Goal: Task Accomplishment & Management: Manage account settings

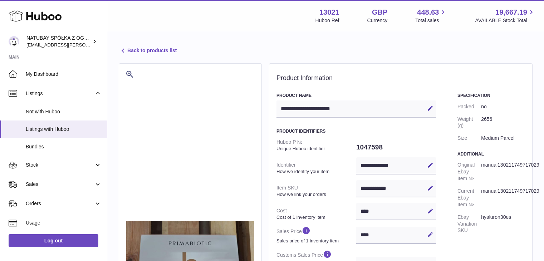
select select
select select "****"
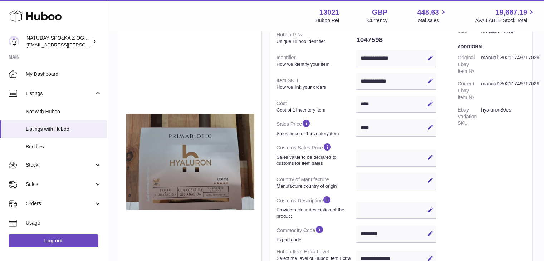
click at [51, 19] on use at bounding box center [35, 16] width 53 height 11
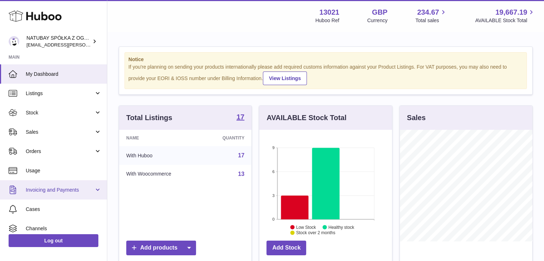
scroll to position [112, 133]
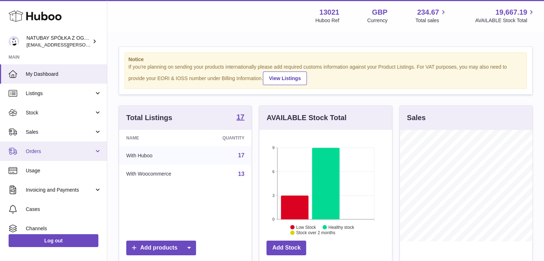
click at [93, 153] on link "Orders" at bounding box center [53, 151] width 107 height 19
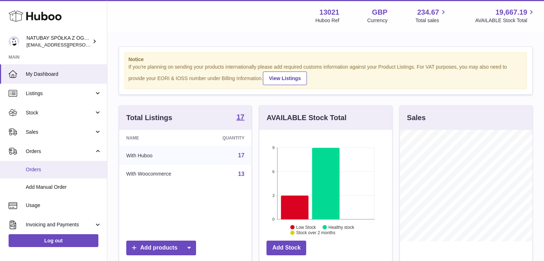
click at [47, 172] on span "Orders" at bounding box center [64, 169] width 76 height 7
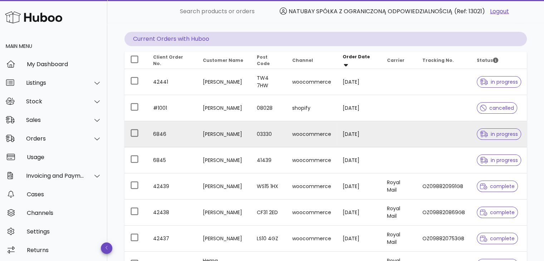
scroll to position [36, 0]
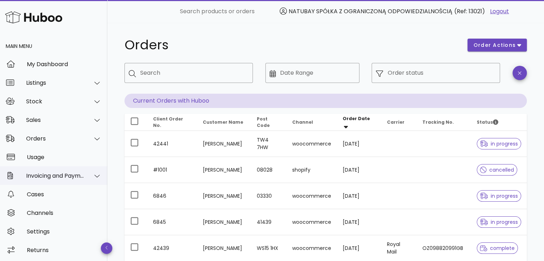
scroll to position [1, 0]
click at [84, 119] on div at bounding box center [92, 119] width 17 height 18
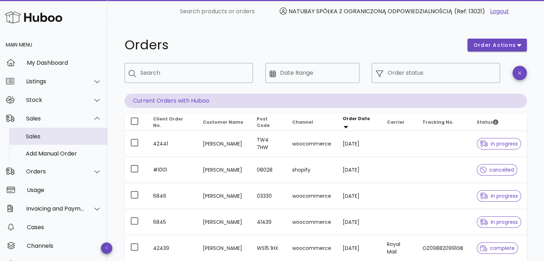
click at [42, 135] on div "Sales" at bounding box center [64, 136] width 76 height 7
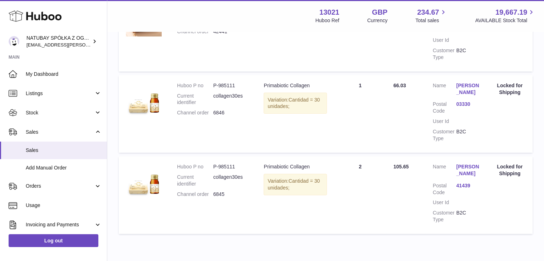
scroll to position [218, 0]
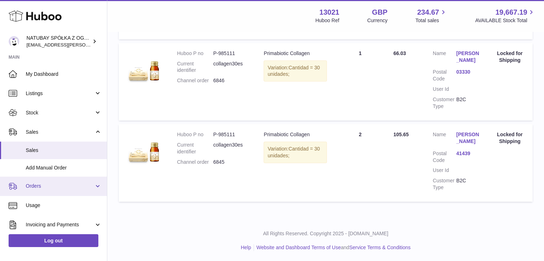
click at [50, 187] on span "Orders" at bounding box center [60, 186] width 68 height 7
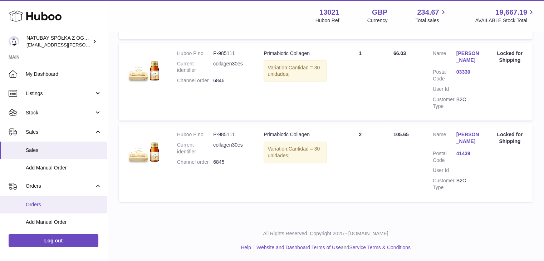
click at [41, 202] on span "Orders" at bounding box center [64, 205] width 76 height 7
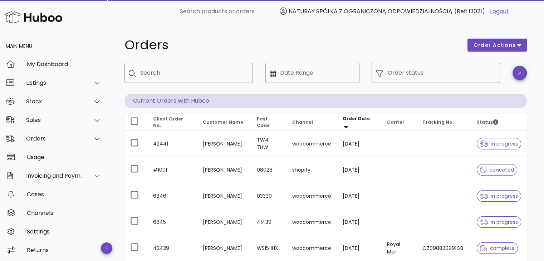
click at [356, 120] on span "Order Date" at bounding box center [356, 119] width 27 height 6
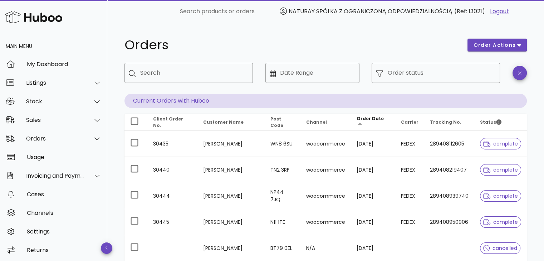
click at [368, 122] on span "Order Date" at bounding box center [370, 119] width 27 height 6
click at [381, 121] on span "Order Date" at bounding box center [370, 119] width 27 height 6
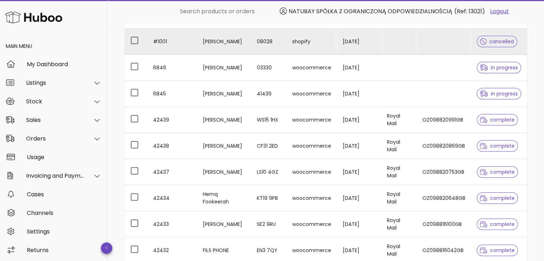
scroll to position [179, 0]
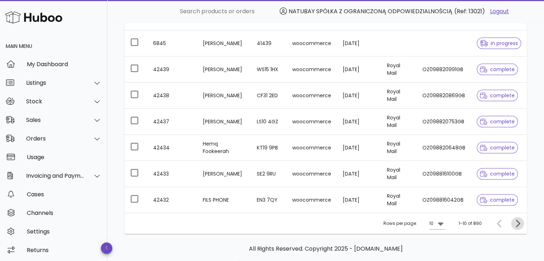
click at [517, 222] on icon "Next page" at bounding box center [518, 223] width 9 height 9
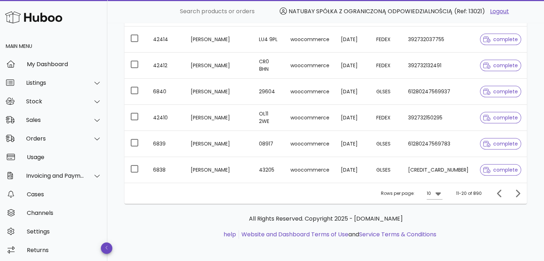
scroll to position [209, 0]
click at [500, 194] on icon "Previous page" at bounding box center [500, 193] width 9 height 9
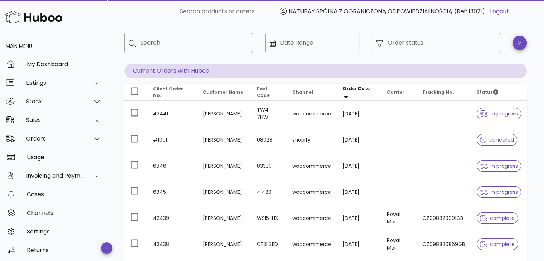
scroll to position [66, 0]
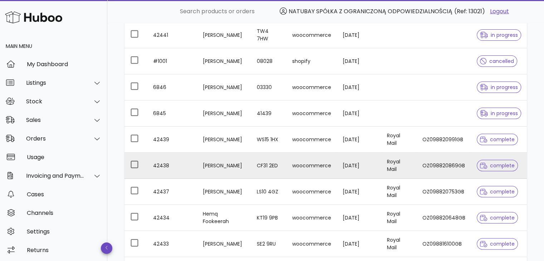
scroll to position [179, 0]
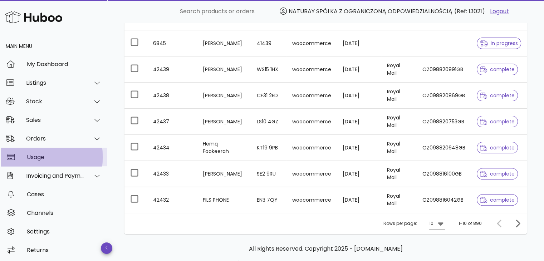
click at [38, 160] on div "Usage" at bounding box center [64, 157] width 75 height 7
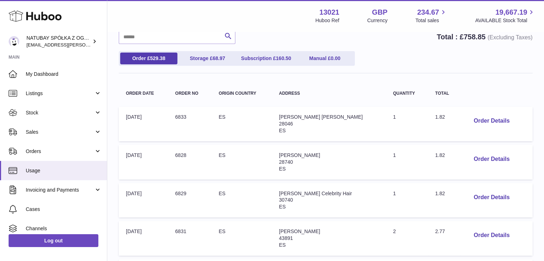
scroll to position [107, 0]
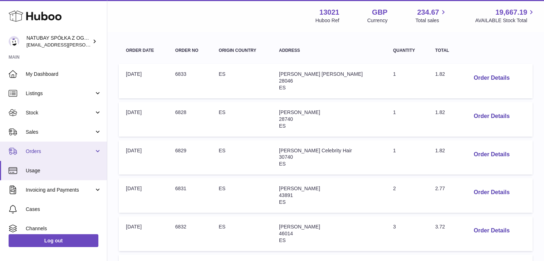
click at [67, 151] on span "Orders" at bounding box center [60, 151] width 68 height 7
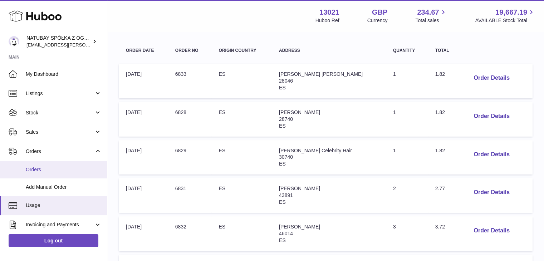
click at [36, 171] on span "Orders" at bounding box center [64, 169] width 76 height 7
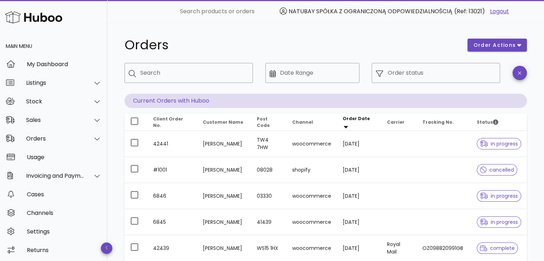
click at [39, 18] on img at bounding box center [33, 17] width 57 height 15
click at [54, 21] on img at bounding box center [33, 17] width 57 height 15
click at [501, 11] on link "Logout" at bounding box center [499, 11] width 19 height 9
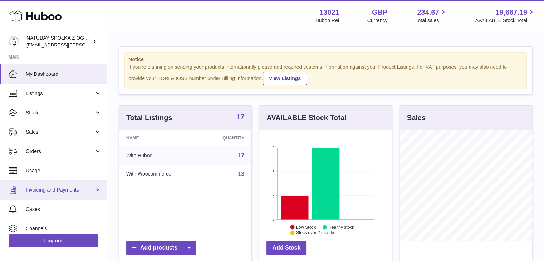
scroll to position [112, 133]
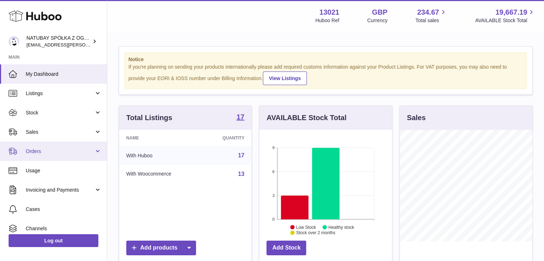
click at [62, 149] on span "Orders" at bounding box center [60, 151] width 68 height 7
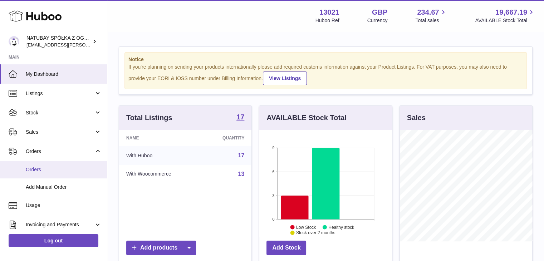
click at [54, 168] on span "Orders" at bounding box center [64, 169] width 76 height 7
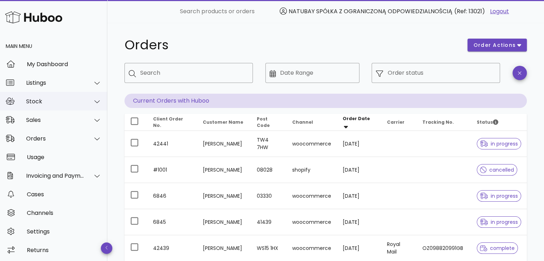
click at [71, 106] on div "Stock" at bounding box center [53, 101] width 107 height 19
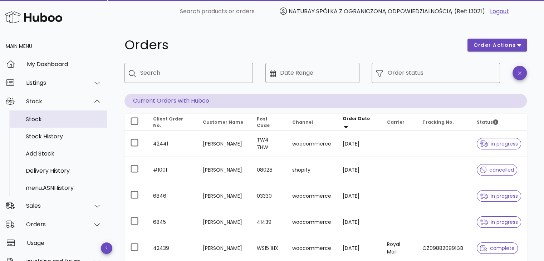
click at [51, 121] on div "Stock" at bounding box center [64, 119] width 76 height 7
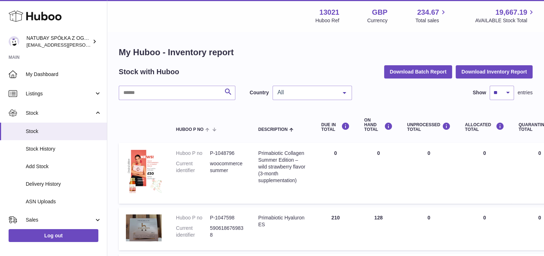
click at [49, 16] on use at bounding box center [35, 16] width 53 height 11
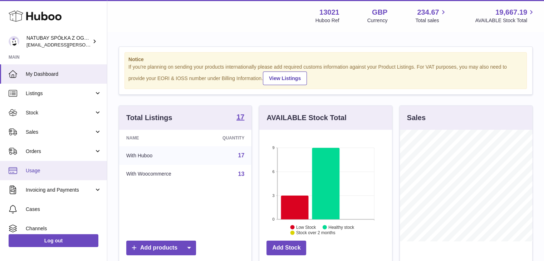
scroll to position [112, 133]
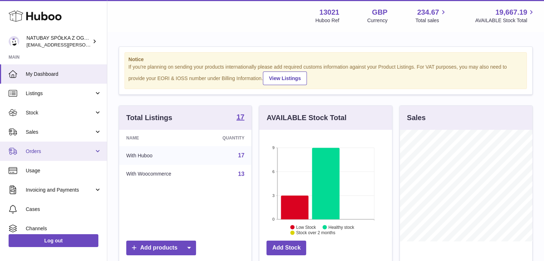
click at [59, 153] on span "Orders" at bounding box center [60, 151] width 68 height 7
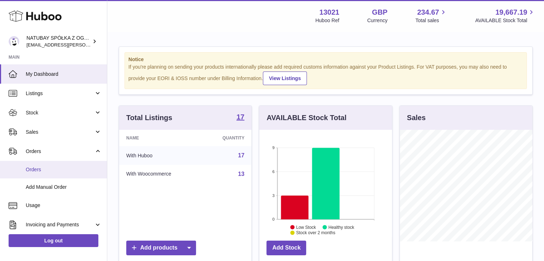
click at [44, 172] on span "Orders" at bounding box center [64, 169] width 76 height 7
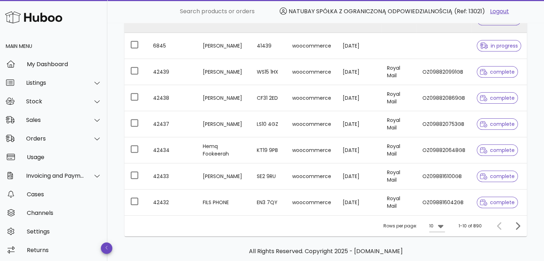
scroll to position [209, 0]
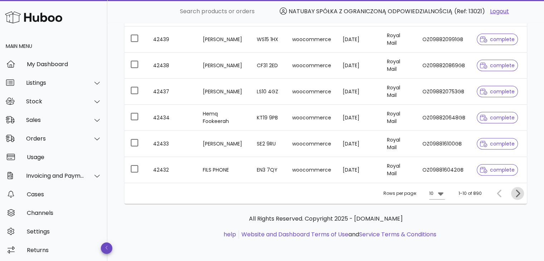
click at [520, 195] on icon "Next page" at bounding box center [518, 193] width 9 height 9
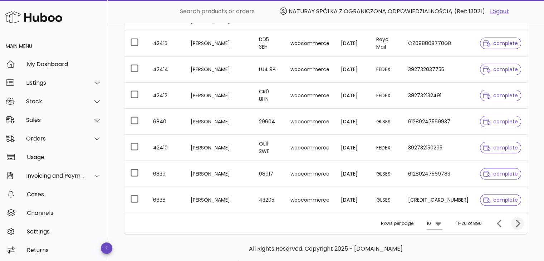
scroll to position [209, 0]
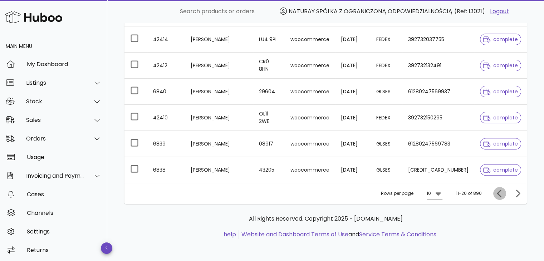
click at [500, 193] on icon "Previous page" at bounding box center [500, 193] width 9 height 9
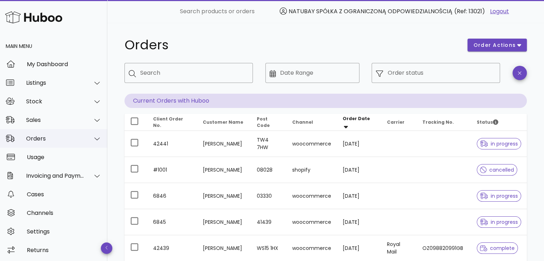
click at [63, 135] on div "Orders" at bounding box center [55, 138] width 58 height 7
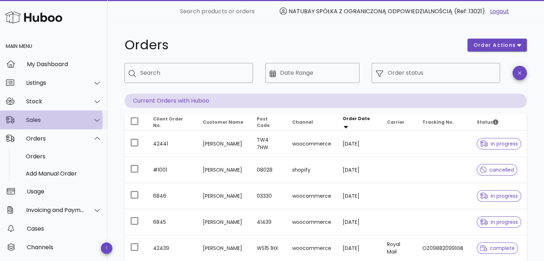
click at [51, 124] on div "Sales" at bounding box center [53, 120] width 107 height 19
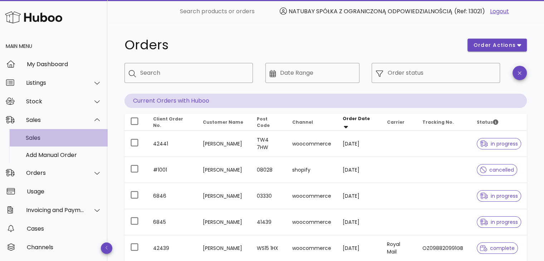
click at [49, 137] on div "Sales" at bounding box center [64, 138] width 76 height 7
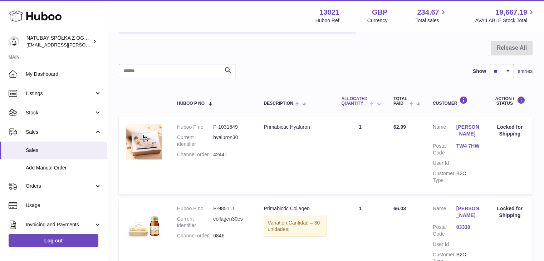
scroll to position [143, 0]
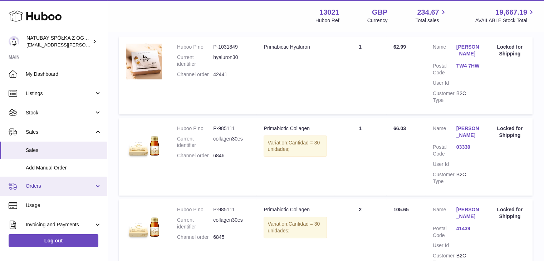
click at [56, 191] on link "Orders" at bounding box center [53, 186] width 107 height 19
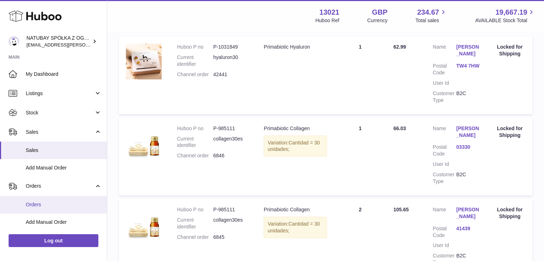
click at [53, 204] on span "Orders" at bounding box center [64, 205] width 76 height 7
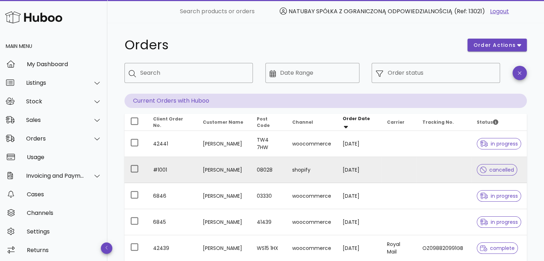
scroll to position [36, 0]
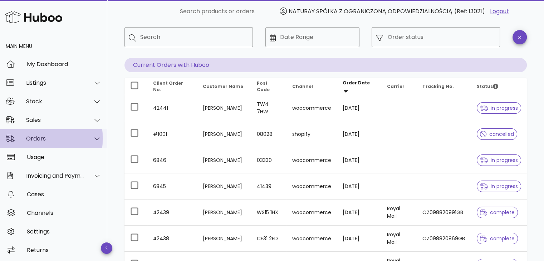
click at [90, 143] on div at bounding box center [92, 139] width 17 height 18
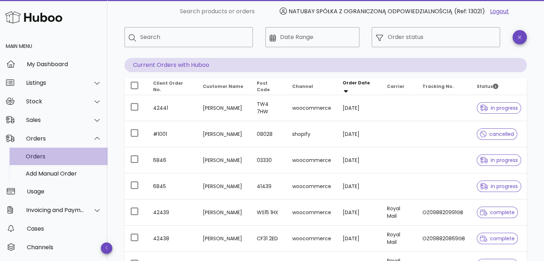
click at [48, 157] on div "Orders" at bounding box center [64, 156] width 76 height 7
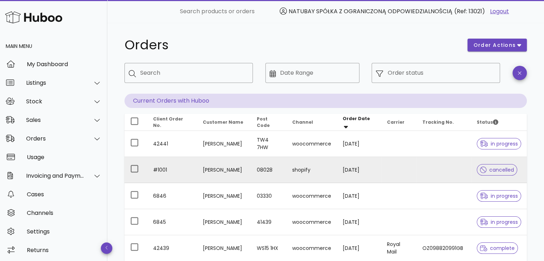
click at [217, 165] on td "[PERSON_NAME]" at bounding box center [224, 170] width 54 height 26
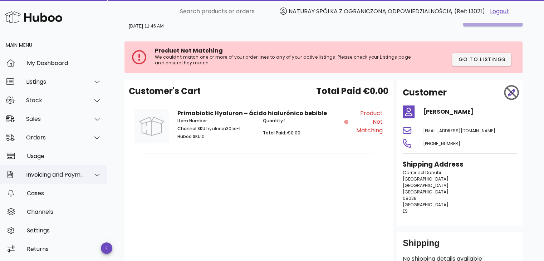
scroll to position [1, 0]
click at [48, 140] on div "Orders" at bounding box center [55, 137] width 58 height 7
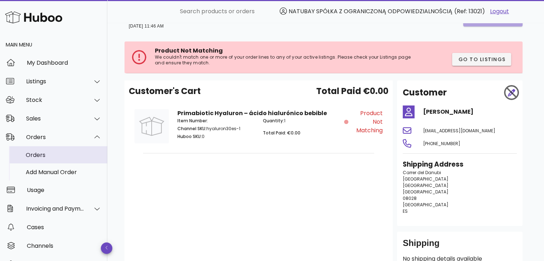
click at [44, 156] on div "Orders" at bounding box center [64, 155] width 76 height 7
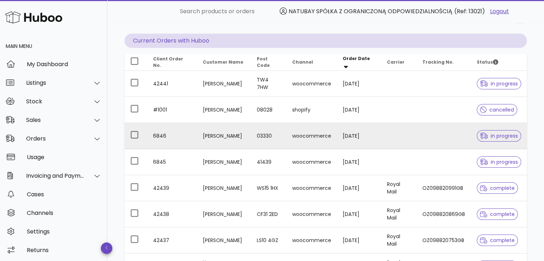
scroll to position [36, 0]
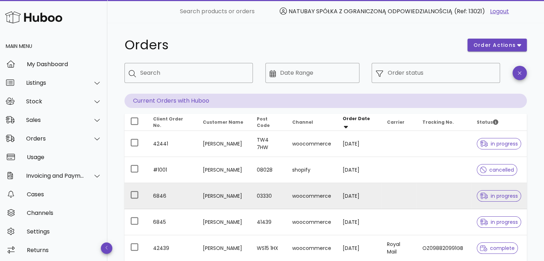
scroll to position [36, 0]
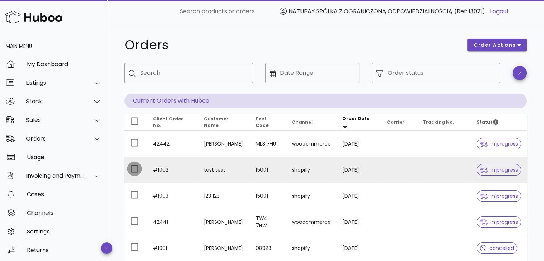
click at [136, 171] on div at bounding box center [135, 169] width 12 height 12
click at [492, 170] on span "in progress" at bounding box center [499, 170] width 38 height 5
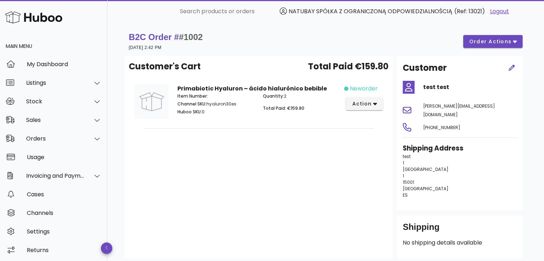
drag, startPoint x: 385, startPoint y: 149, endPoint x: 326, endPoint y: 177, distance: 65.3
click at [326, 177] on div "Customer's Cart Total Paid €159.80 Primabiotic Hyaluron – ácido hialurónico beb…" at bounding box center [259, 157] width 268 height 203
click at [495, 43] on span "order actions" at bounding box center [490, 42] width 43 height 8
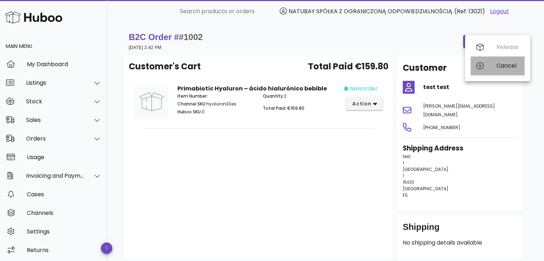
click at [508, 66] on div "Cancel" at bounding box center [508, 65] width 22 height 7
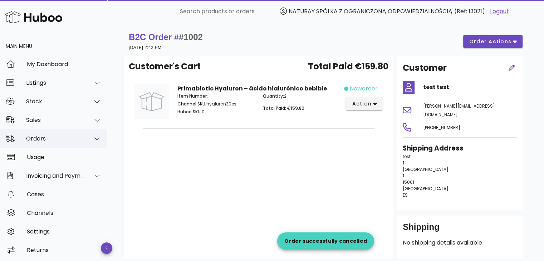
click at [55, 140] on div "Orders" at bounding box center [55, 138] width 58 height 7
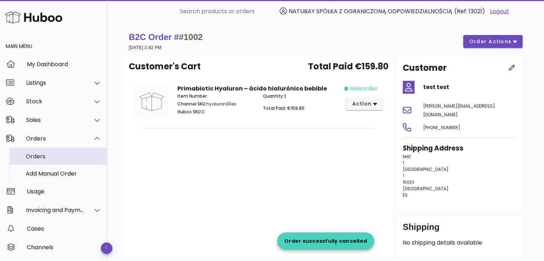
click at [49, 158] on div "Orders" at bounding box center [64, 156] width 76 height 7
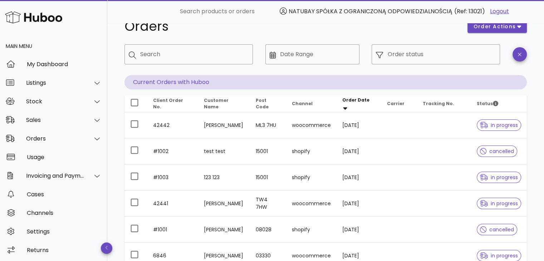
scroll to position [36, 0]
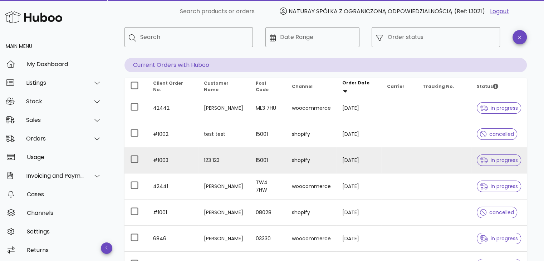
click at [214, 161] on td "123 123" at bounding box center [224, 160] width 52 height 26
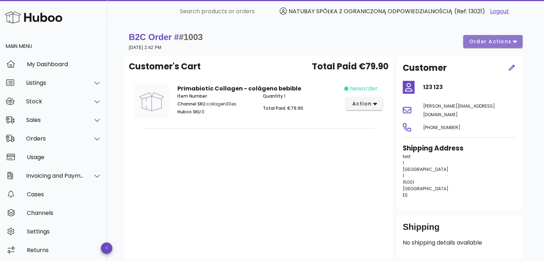
click at [491, 39] on span "order actions" at bounding box center [490, 42] width 43 height 8
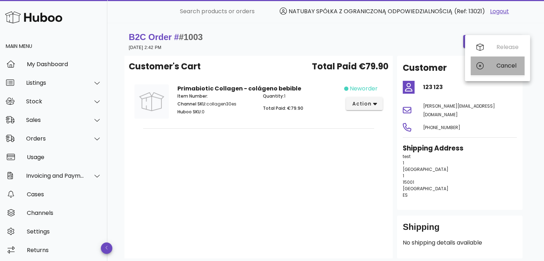
click at [497, 66] on div "Cancel" at bounding box center [508, 65] width 22 height 7
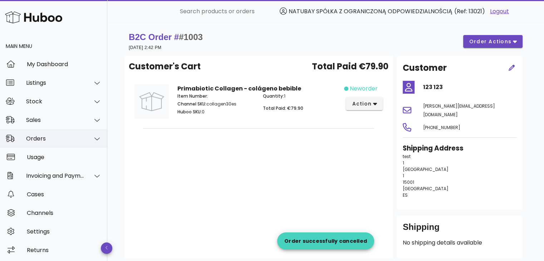
click at [56, 141] on div "Orders" at bounding box center [55, 138] width 58 height 7
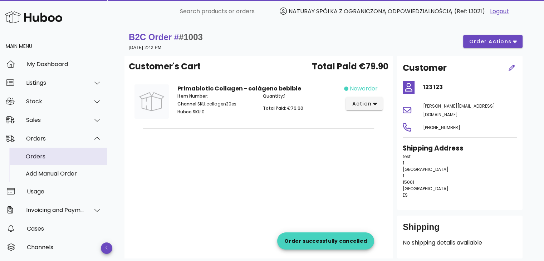
click at [45, 159] on div "Orders" at bounding box center [64, 156] width 76 height 7
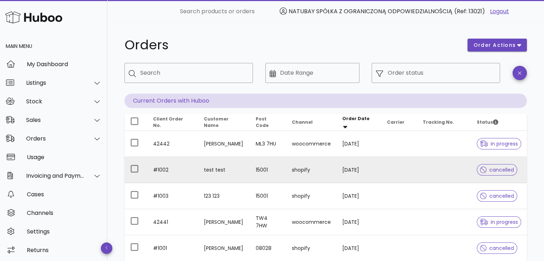
scroll to position [36, 0]
